Goal: Navigation & Orientation: Find specific page/section

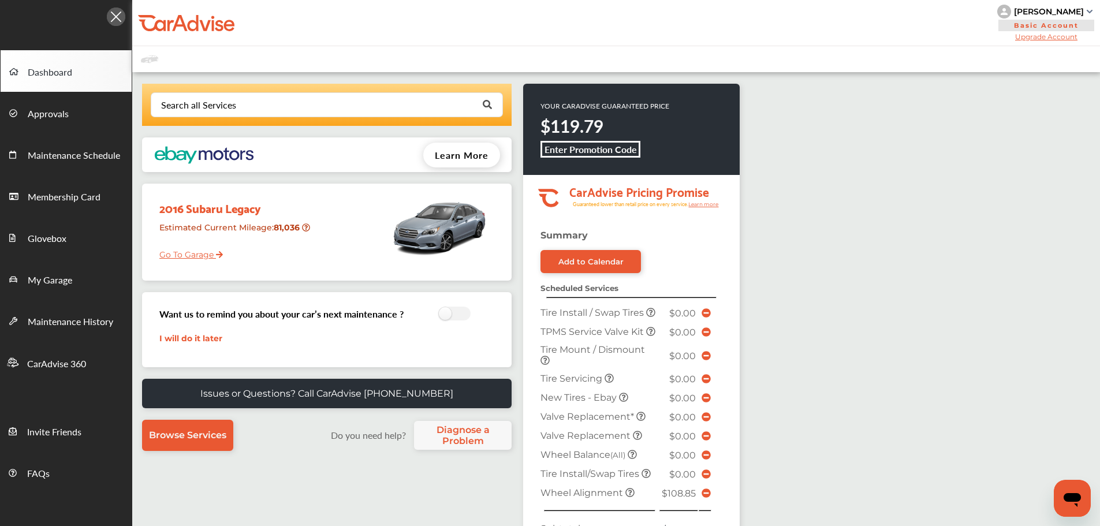
click at [216, 255] on icon at bounding box center [219, 254] width 7 height 7
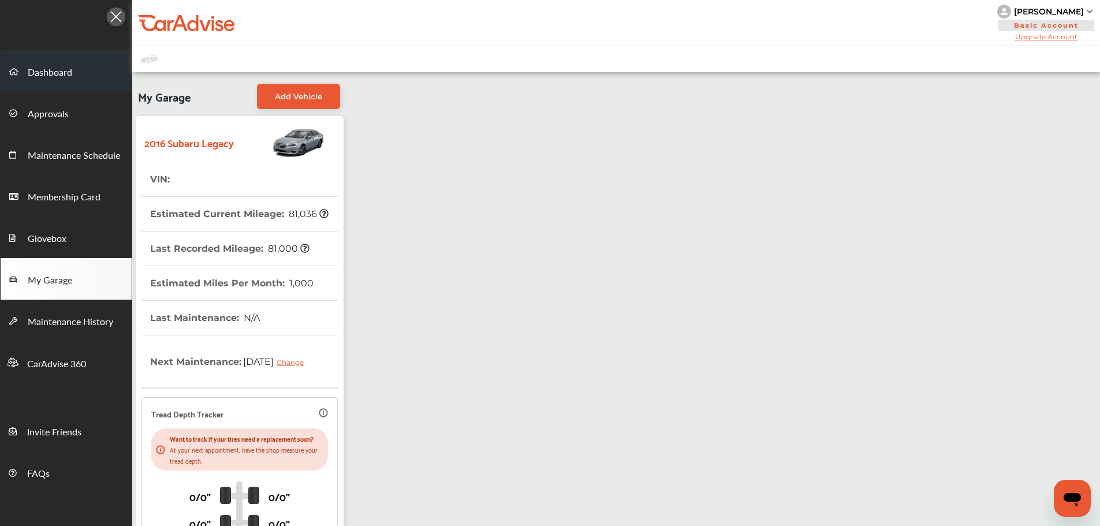
click at [19, 68] on span at bounding box center [18, 71] width 18 height 18
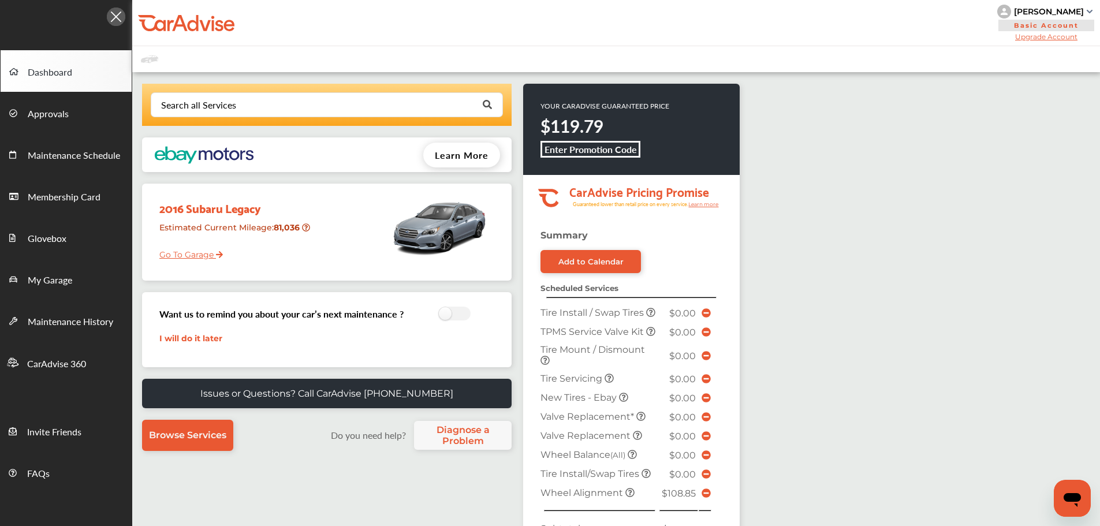
click at [1018, 110] on div "Search all Services Looking for something we don’t seem to have? Contact us. .s…" at bounding box center [615, 459] width 967 height 774
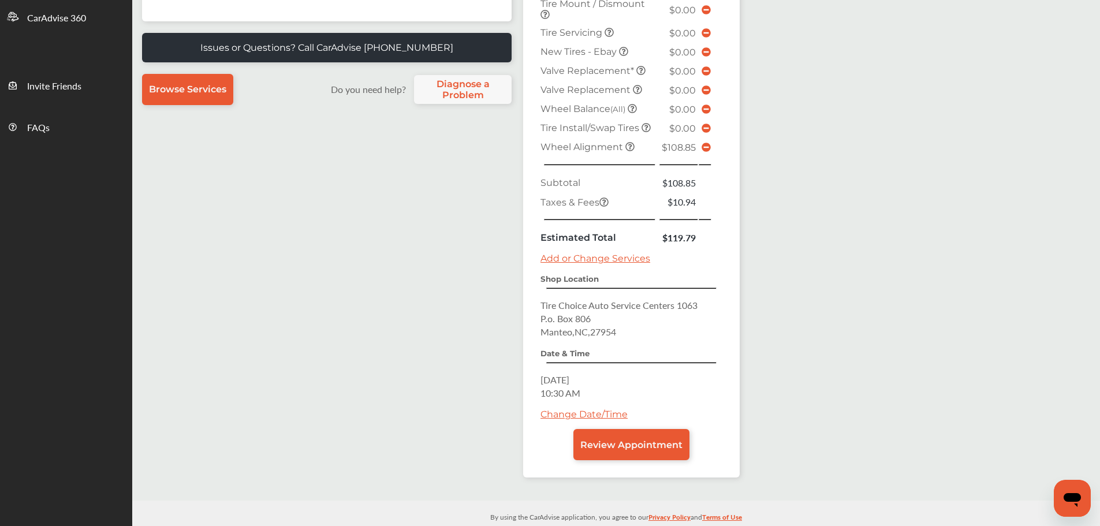
scroll to position [346, 0]
